Goal: Information Seeking & Learning: Learn about a topic

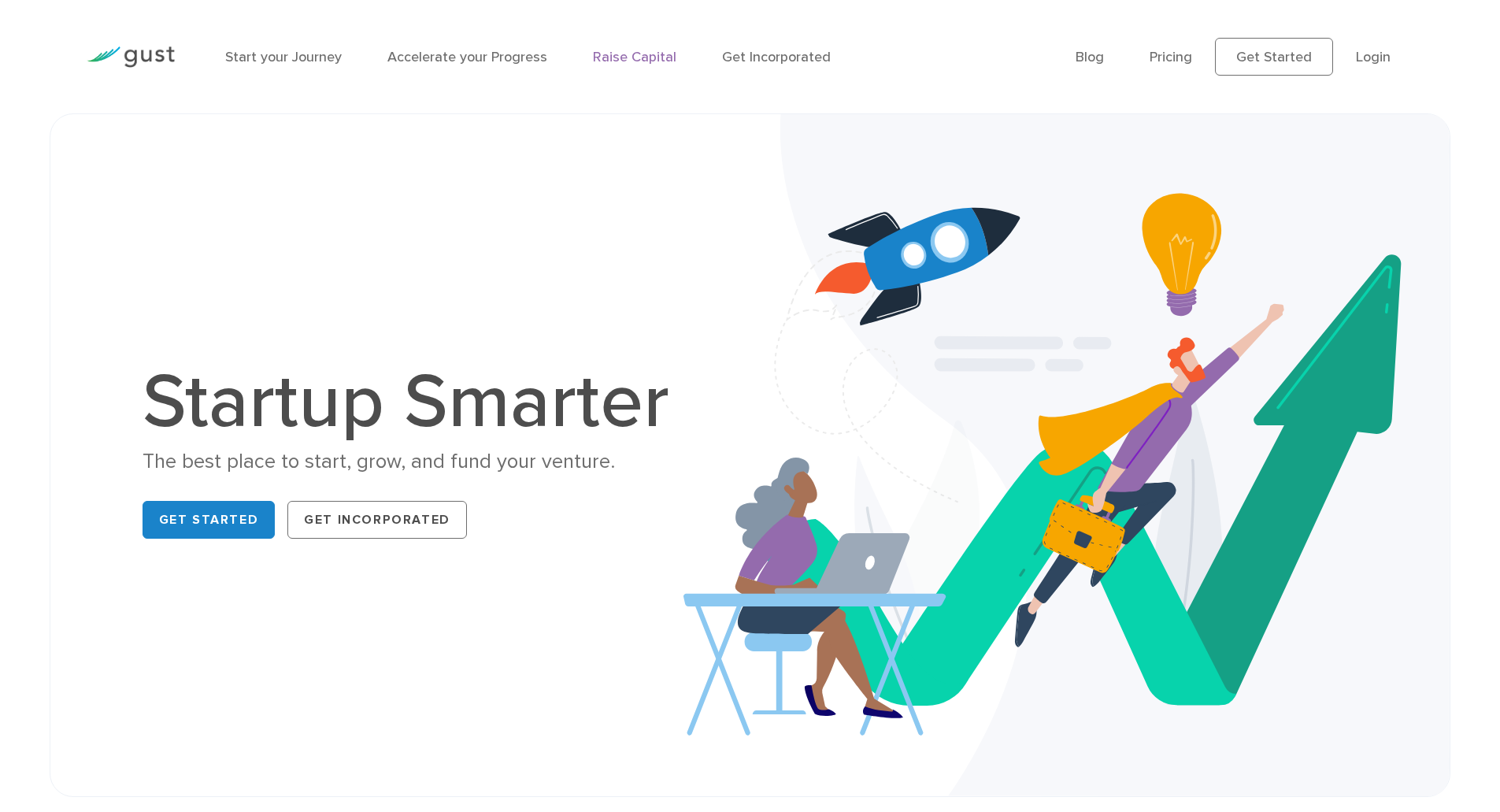
click at [659, 58] on link "Raise Capital" at bounding box center [635, 57] width 84 height 17
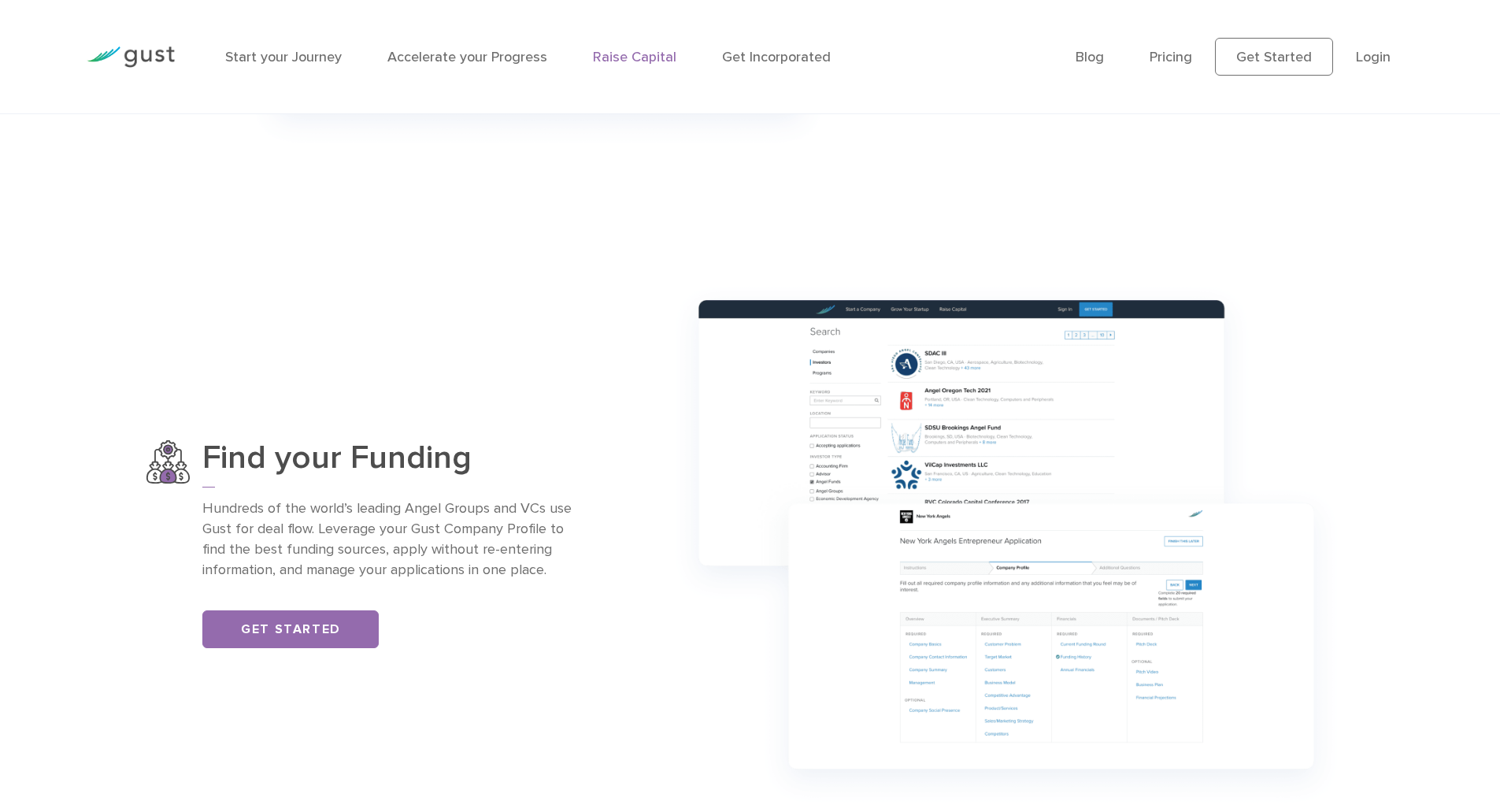
scroll to position [1099, 0]
click at [913, 452] on img at bounding box center [1006, 543] width 693 height 547
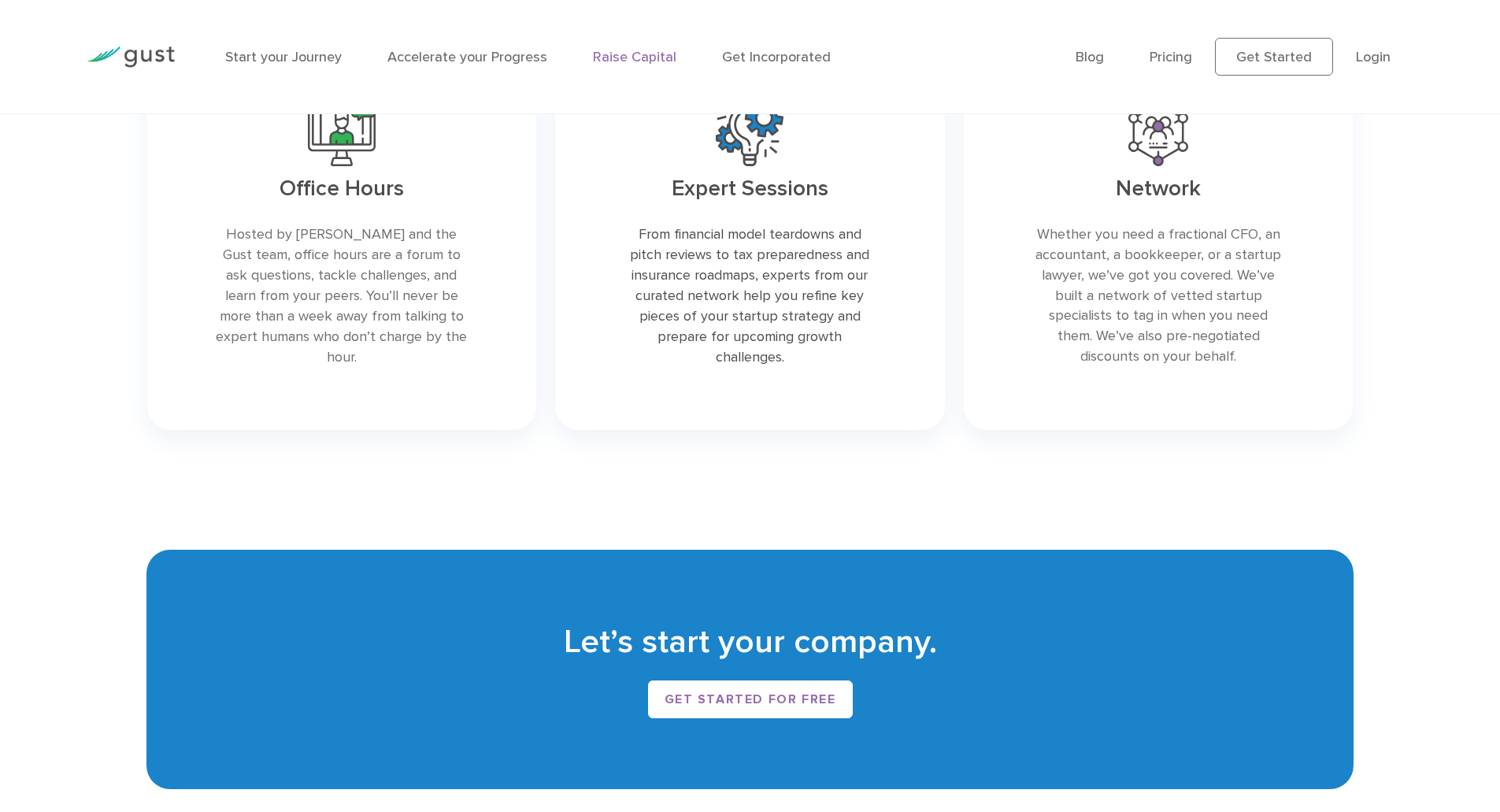
scroll to position [3262, 0]
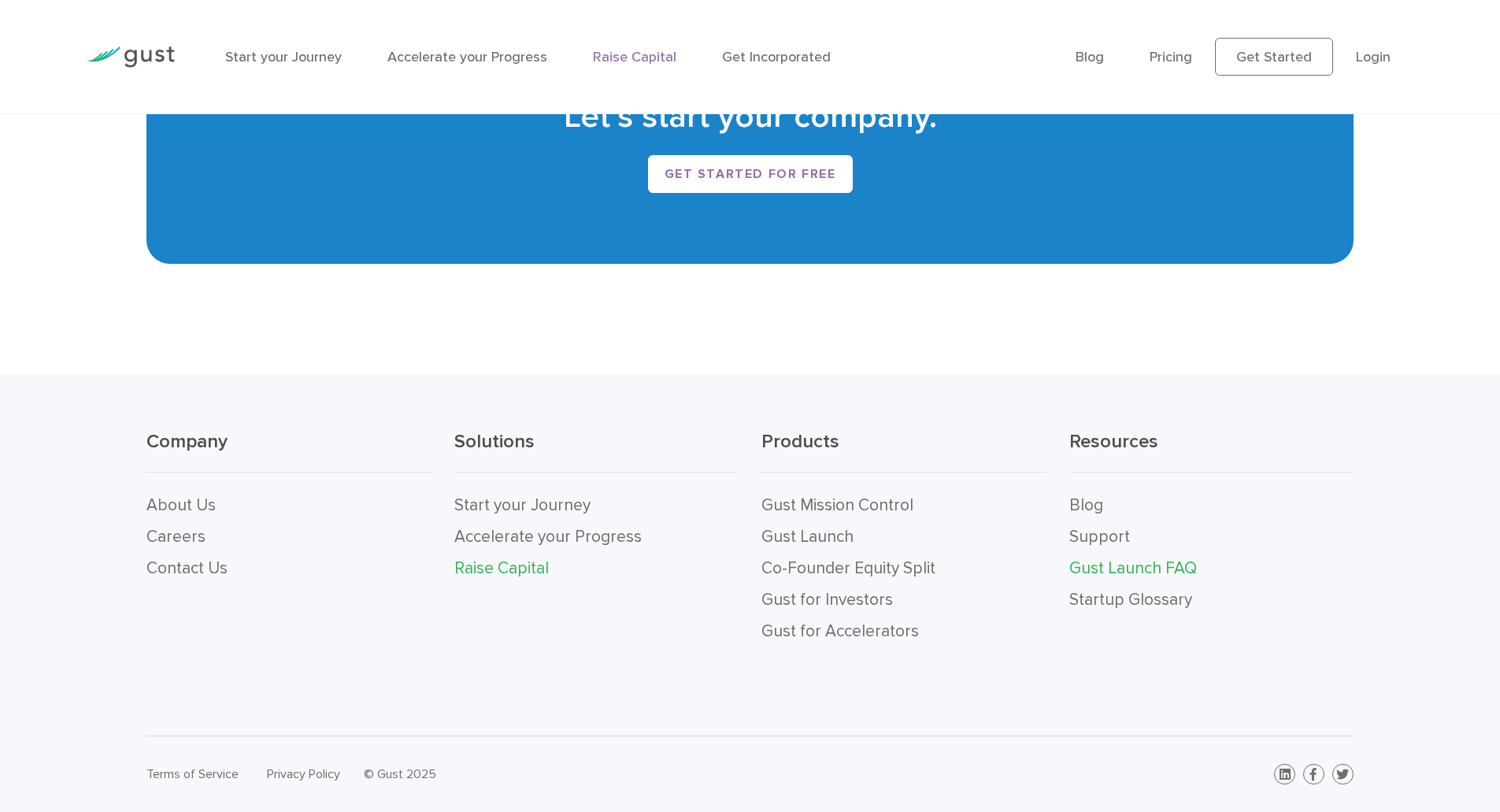
click at [1122, 572] on link "Gust Launch FAQ" at bounding box center [1133, 568] width 127 height 20
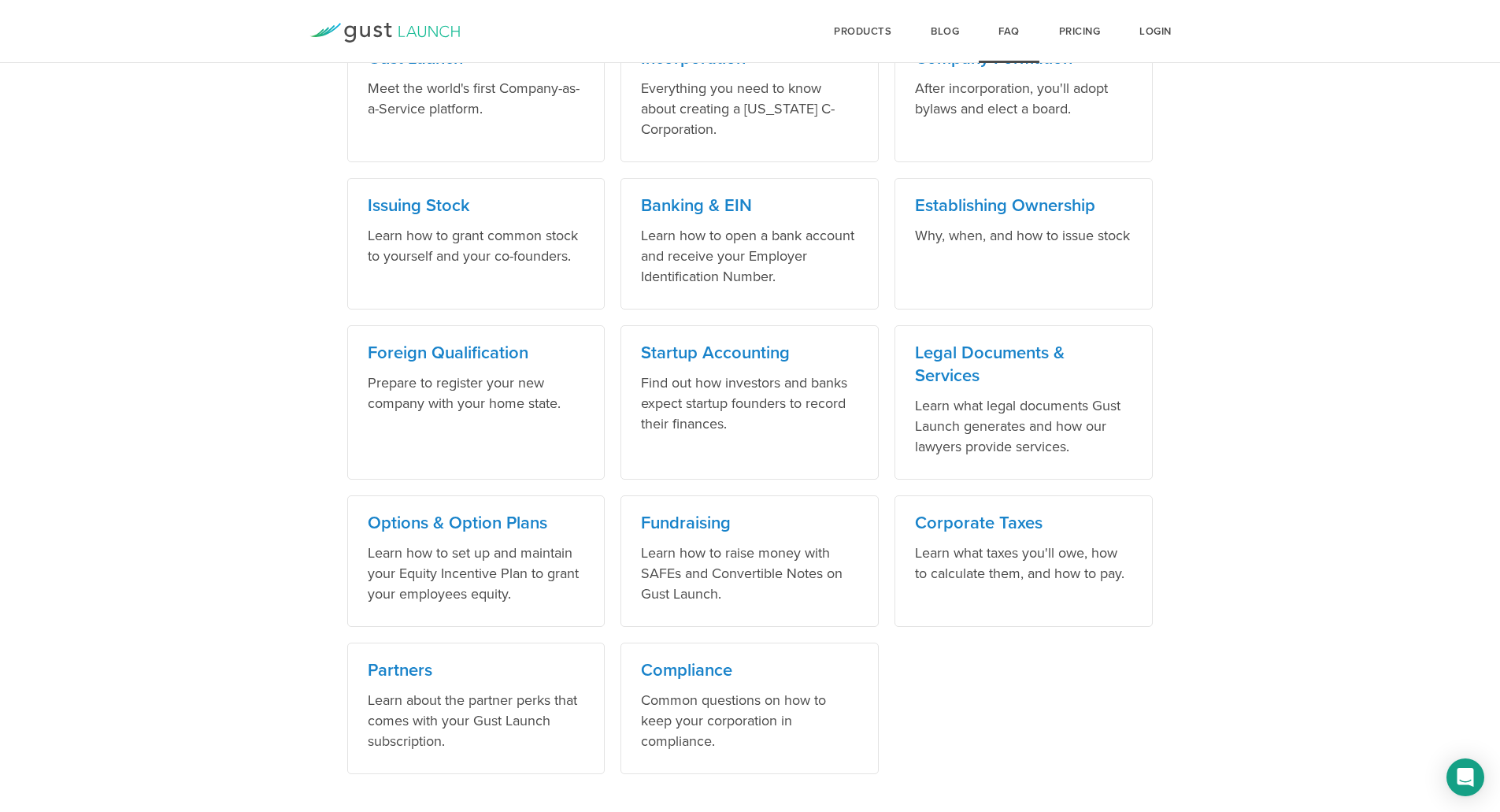
scroll to position [841, 0]
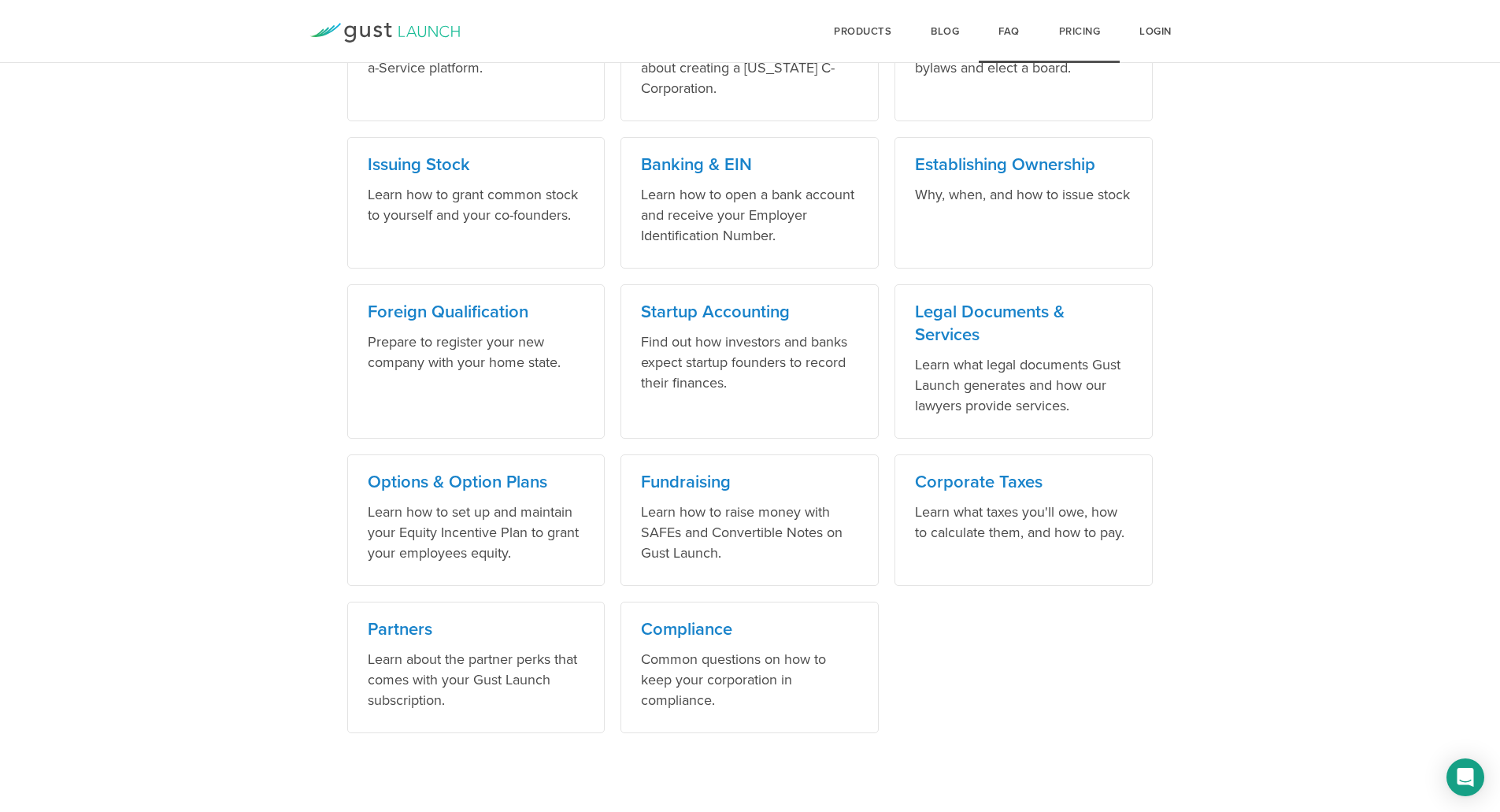
click at [1085, 27] on link "Pricing" at bounding box center [1080, 31] width 81 height 63
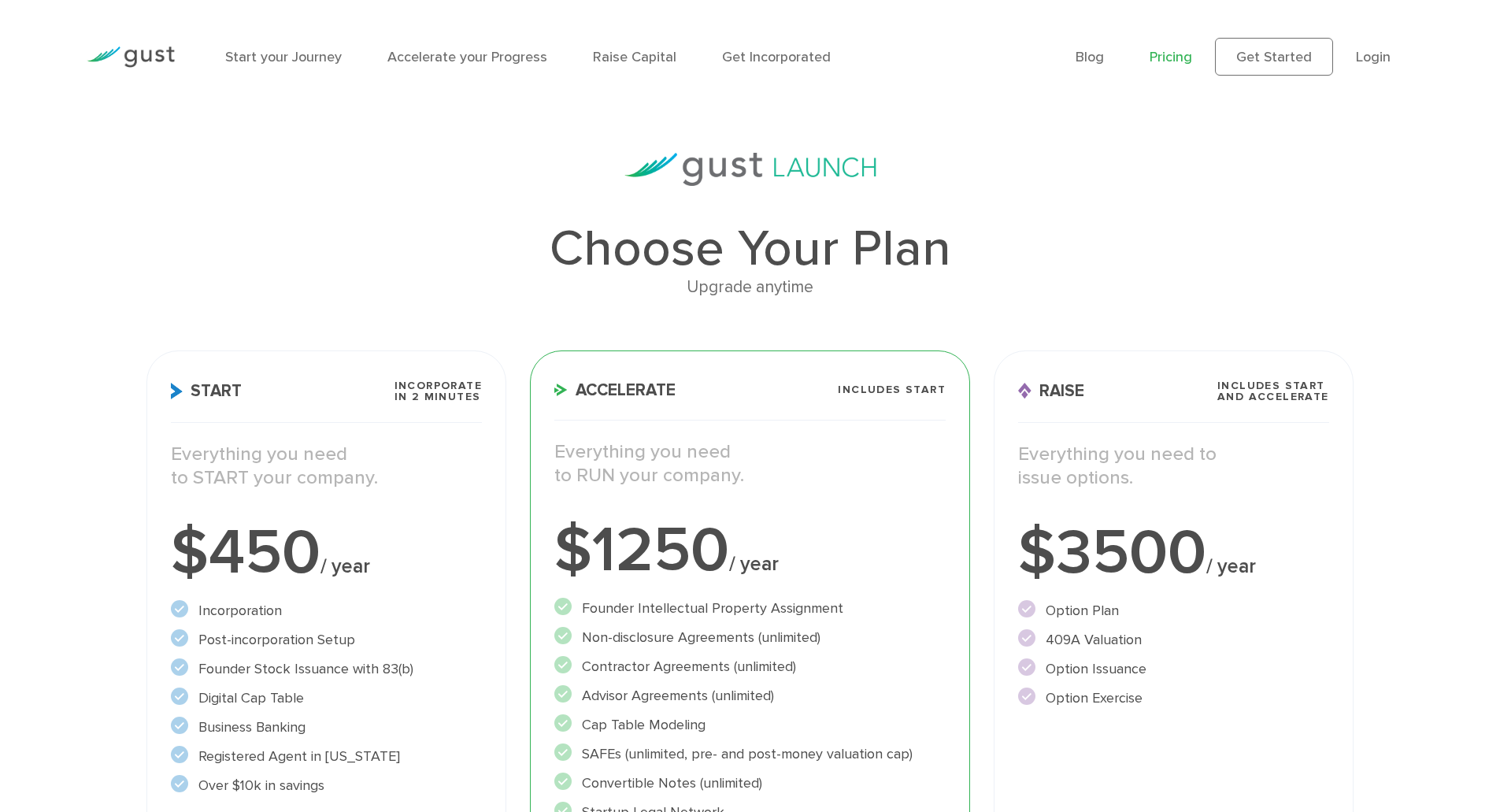
click at [1201, 240] on h1 "Choose Your Plan" at bounding box center [749, 248] width 1206 height 50
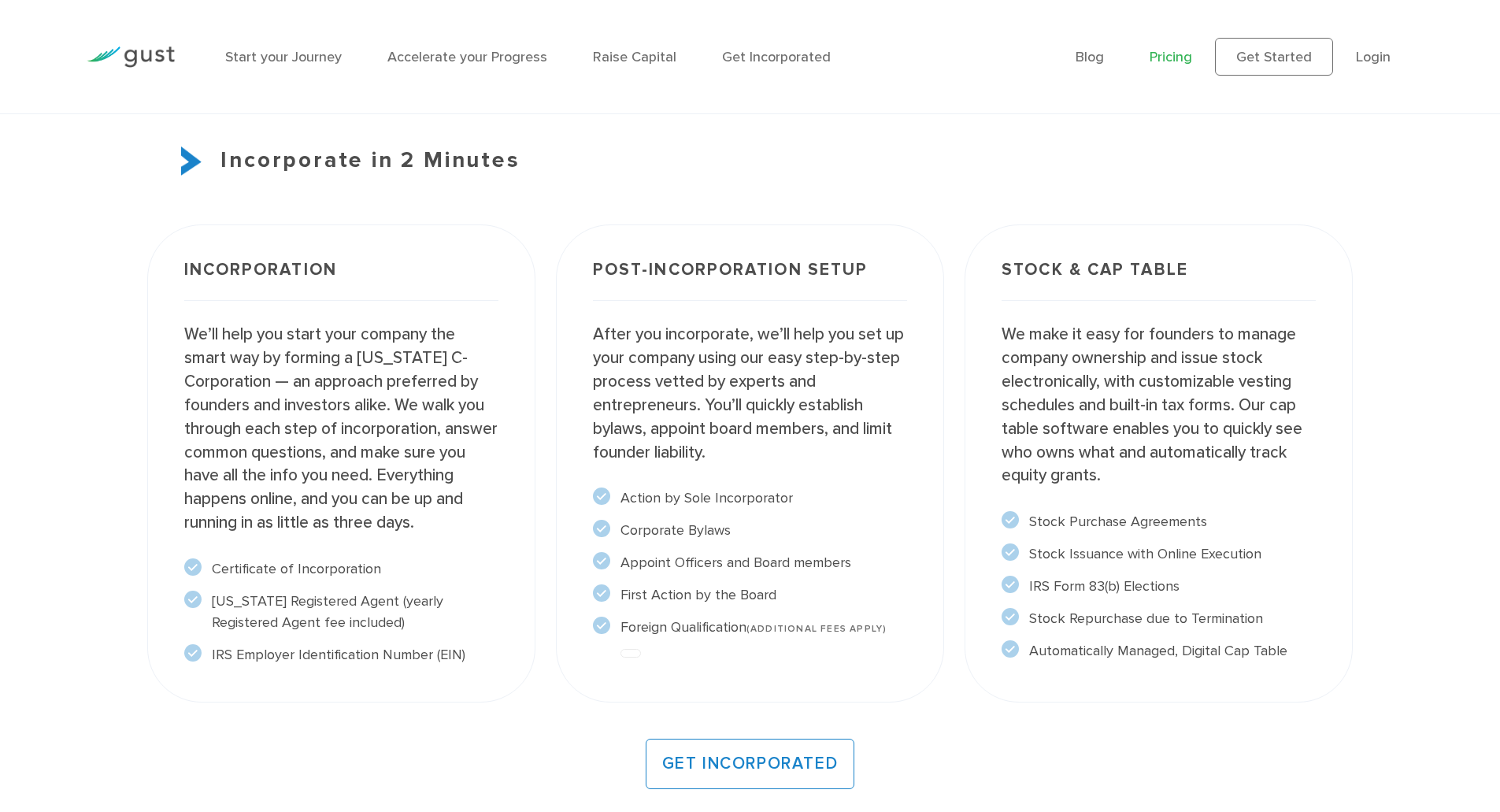
scroll to position [1344, 0]
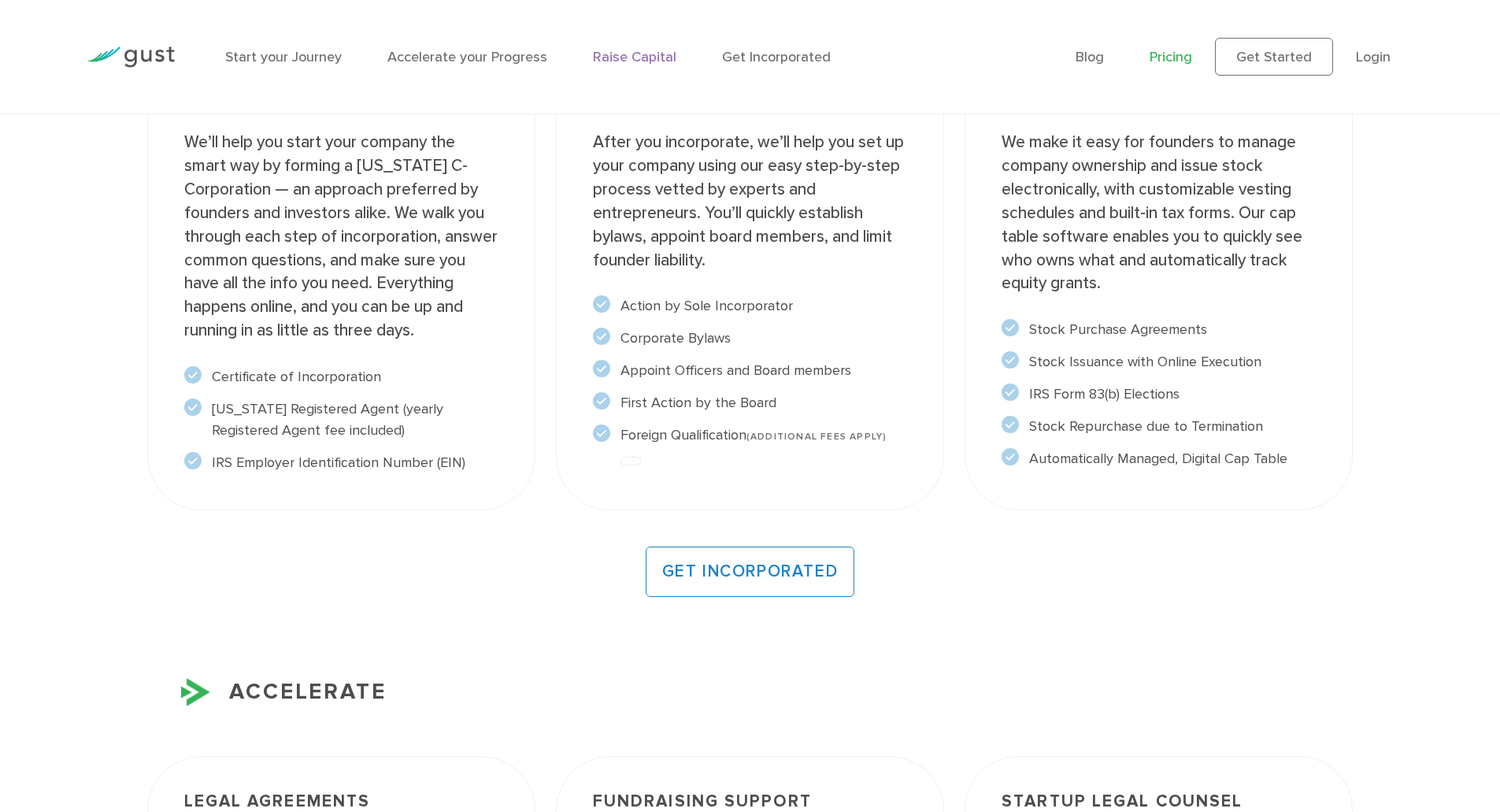
click at [649, 53] on link "Raise Capital" at bounding box center [635, 57] width 84 height 17
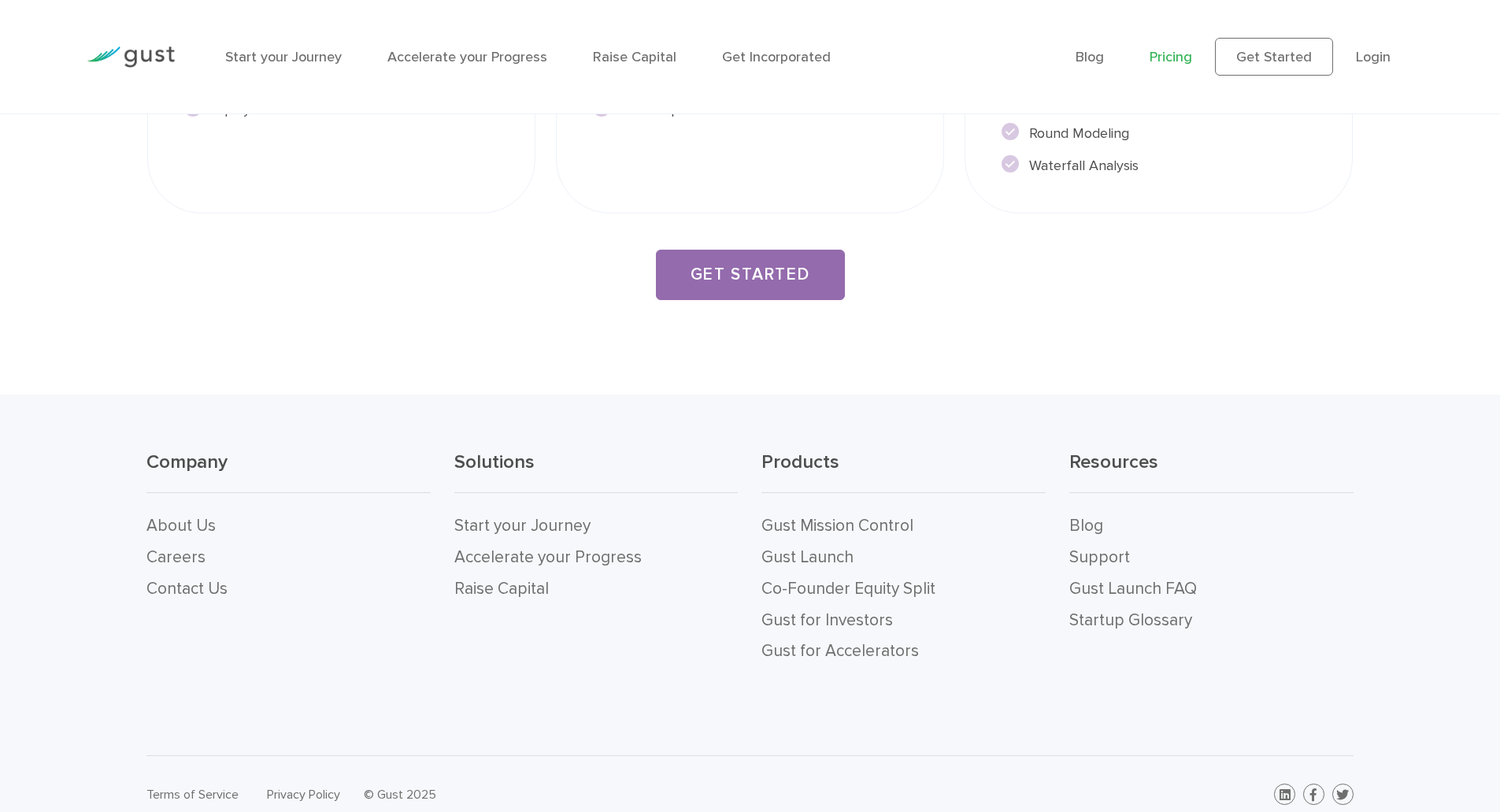
scroll to position [2983, 0]
click at [637, 53] on link "Raise Capital" at bounding box center [635, 57] width 84 height 17
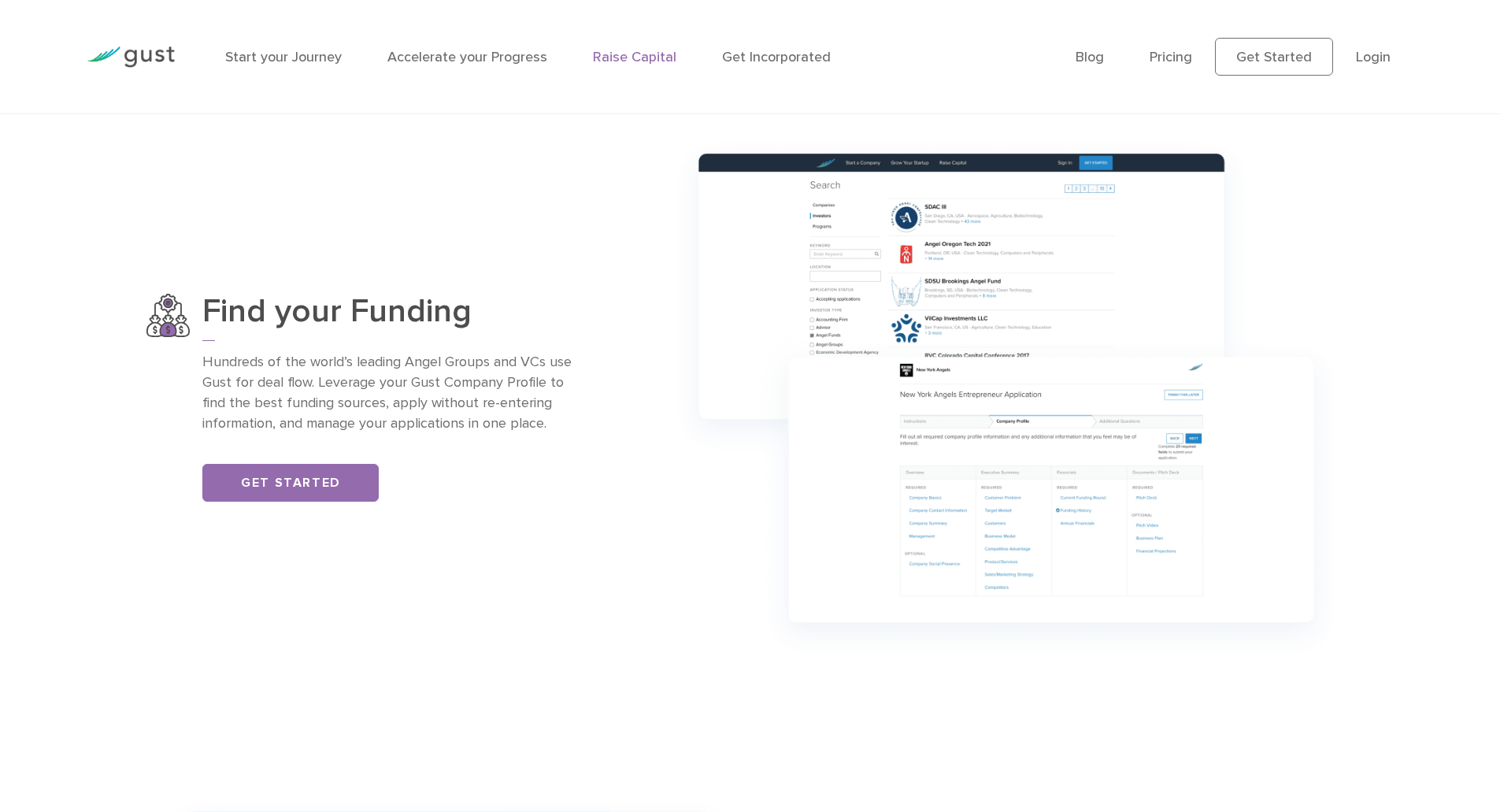
scroll to position [1246, 0]
